Goal: Task Accomplishment & Management: Manage account settings

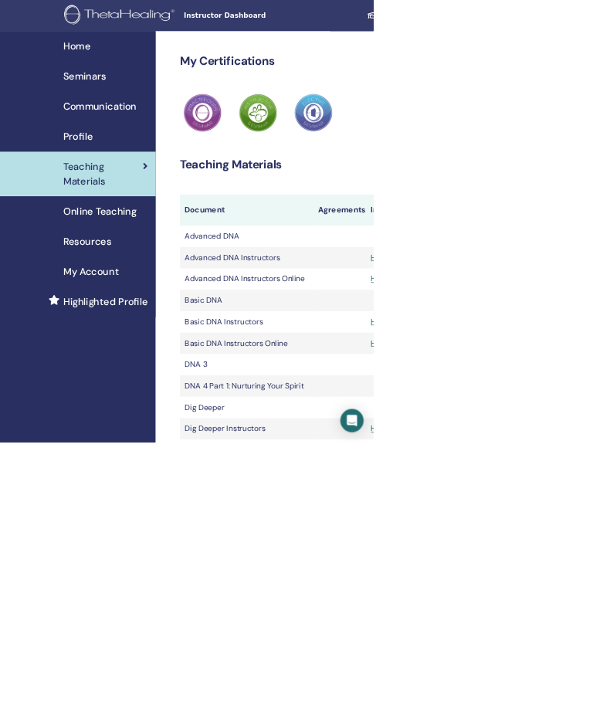
click at [118, 115] on span "Seminars" at bounding box center [134, 121] width 68 height 23
click at [119, 139] on link "Seminars" at bounding box center [123, 121] width 247 height 48
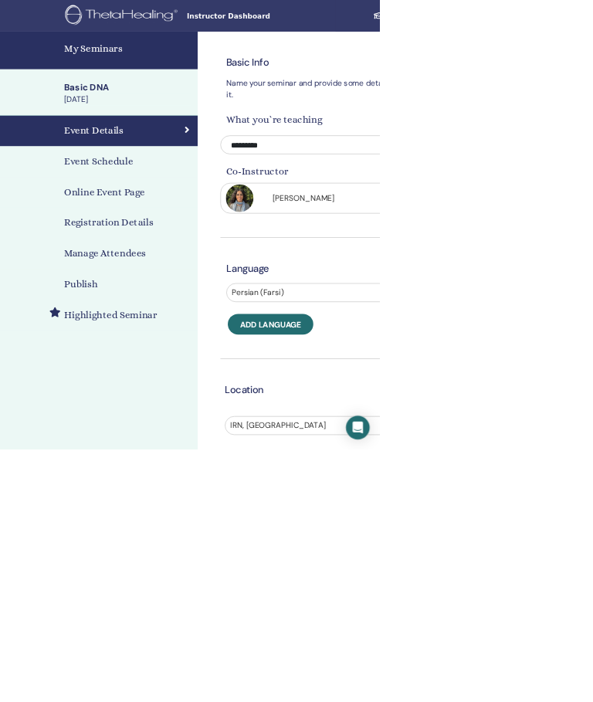
click at [148, 399] on h4 "Manage Attendees" at bounding box center [163, 396] width 127 height 23
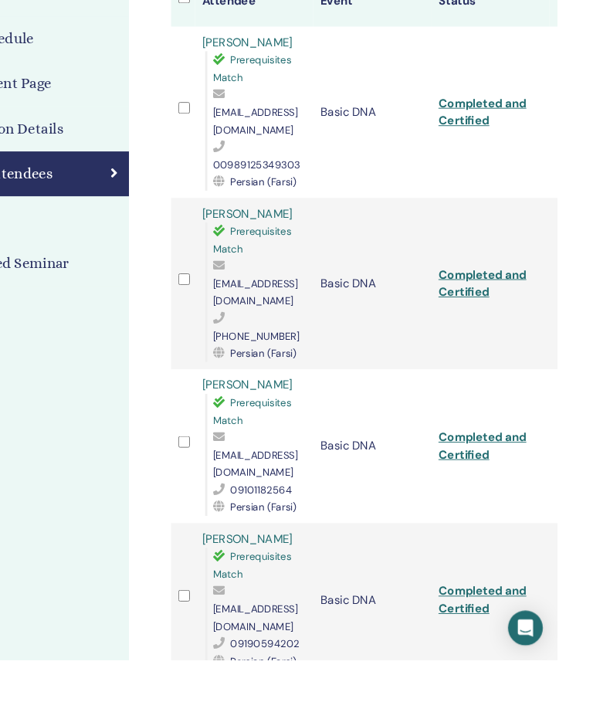
scroll to position [213, 175]
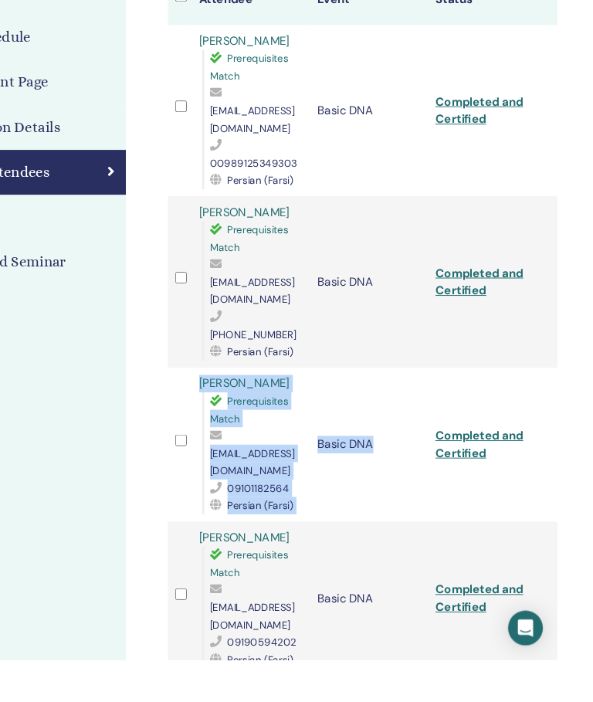
click at [344, 555] on td "Basic DNA" at bounding box center [393, 637] width 126 height 164
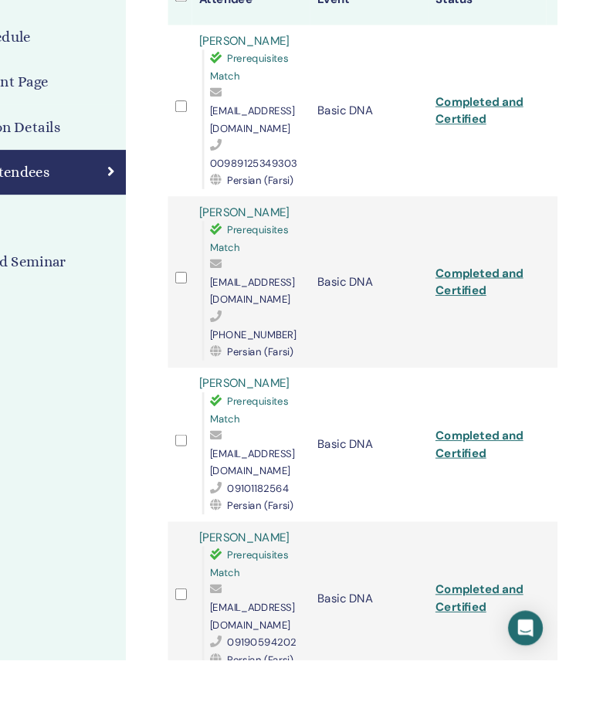
click at [347, 446] on td "Basic DNA" at bounding box center [393, 473] width 126 height 164
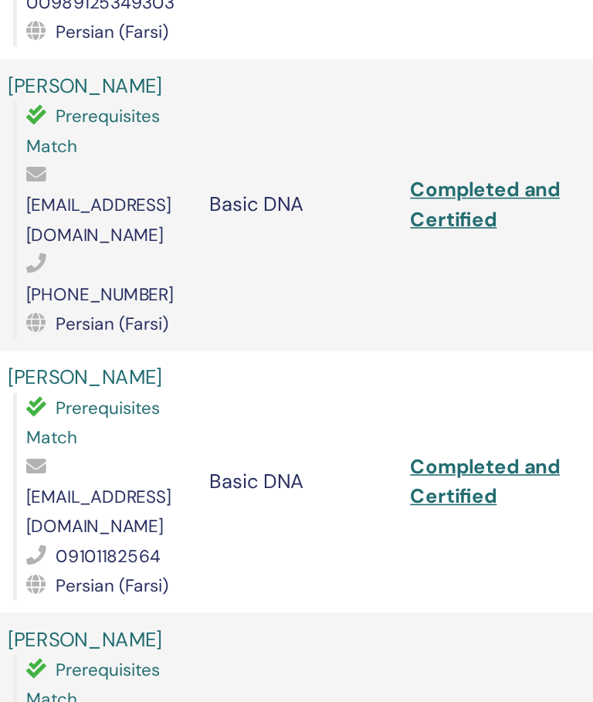
click at [223, 475] on span "raha.shahidi22@gmail.com" at bounding box center [268, 491] width 90 height 32
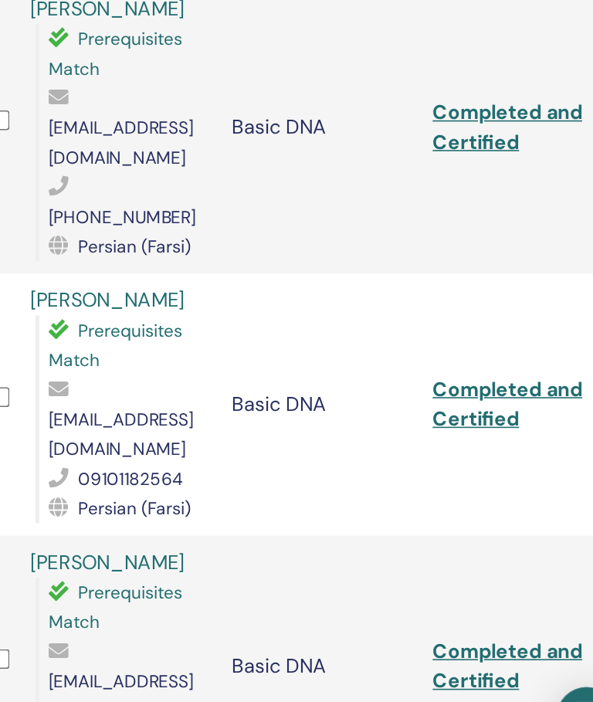
scroll to position [300, 275]
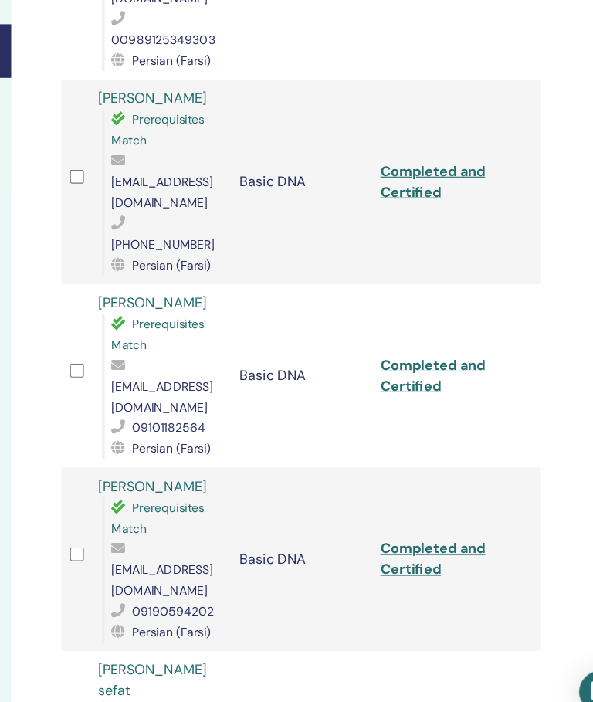
click at [133, 389] on span "raha.shahidi22@gmail.com" at bounding box center [169, 405] width 90 height 32
click at [124, 389] on span "raha.shahidi22@gmail.com" at bounding box center [169, 405] width 90 height 32
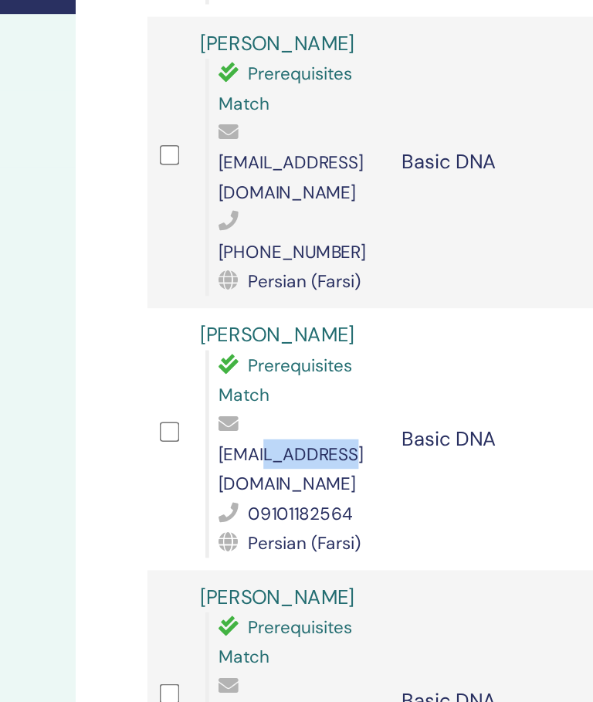
click at [164, 413] on span "raha.shahidi22@gmail.com" at bounding box center [209, 429] width 90 height 32
click at [181, 413] on span "raha.shahidi22@gmail.com" at bounding box center [209, 429] width 90 height 32
click at [226, 413] on span "raha.shahidi22@gmail.com" at bounding box center [209, 429] width 90 height 32
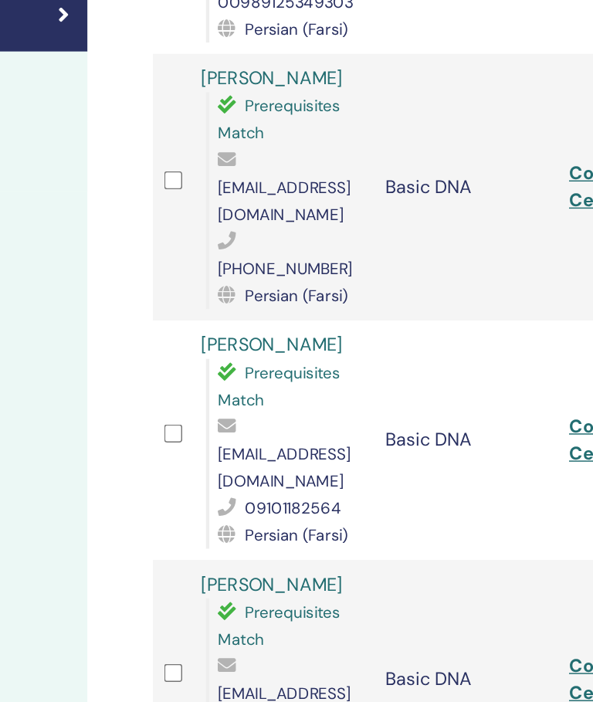
click at [180, 577] on span "sin.mhdi262@gmail.com" at bounding box center [209, 593] width 90 height 32
click at [198, 413] on span "raha.shahidi22@gmail.com" at bounding box center [209, 429] width 90 height 32
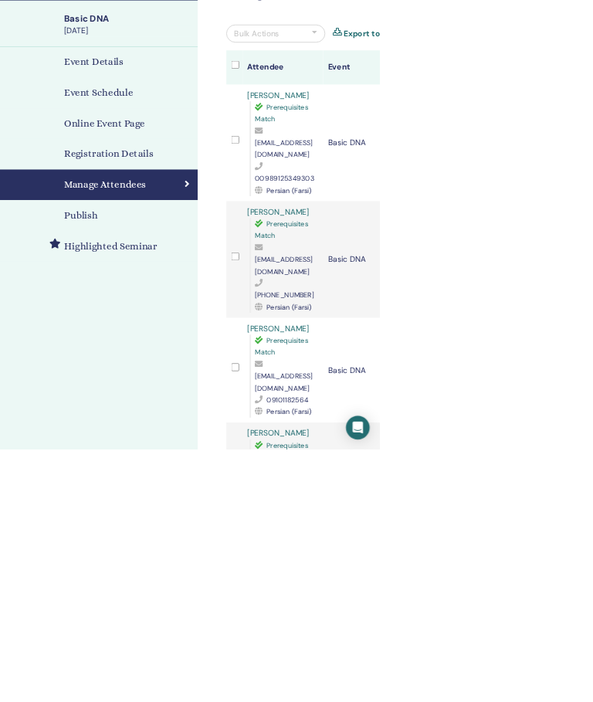
scroll to position [0, 0]
